Goal: Find specific page/section: Find specific page/section

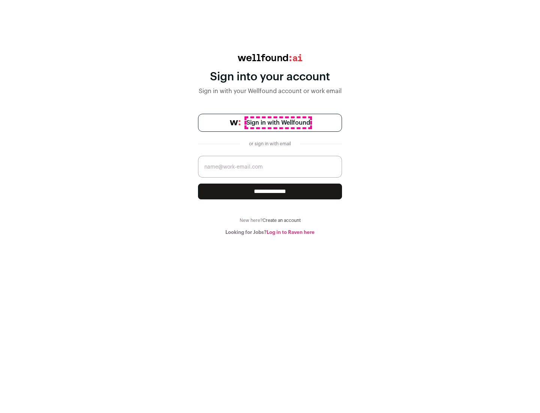
click at [278, 123] on span "Sign in with Wellfound" at bounding box center [278, 122] width 64 height 9
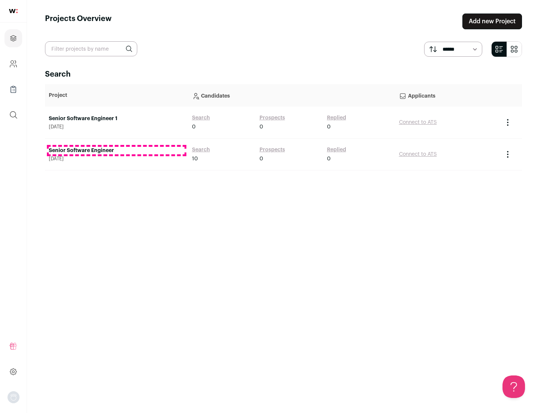
click at [116, 150] on link "Senior Software Engineer" at bounding box center [117, 151] width 136 height 8
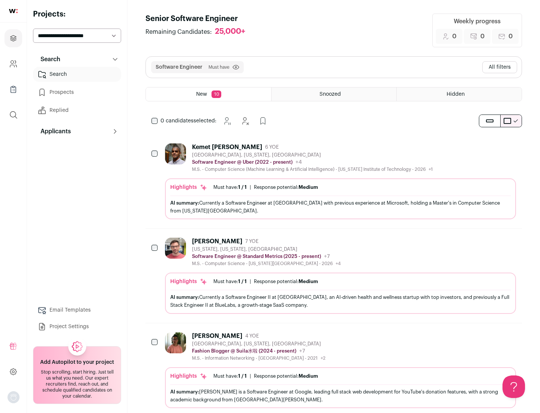
click at [334, 181] on div "Highlights Must have: 1 / 1 How many must haves have been fulfilled? | Response…" at bounding box center [340, 198] width 351 height 41
